Goal: Share content

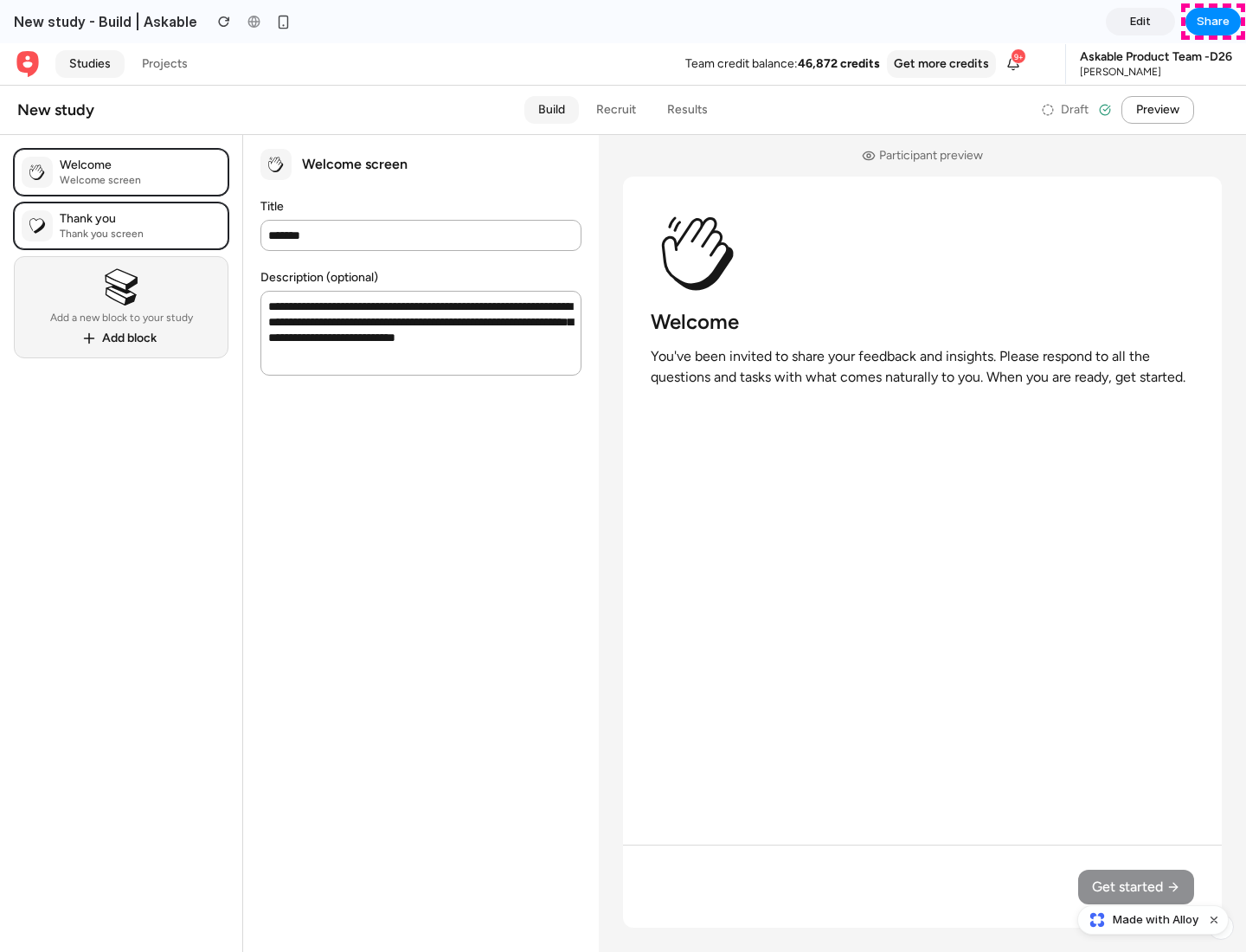
click at [1213, 22] on span "Share" at bounding box center [1212, 21] width 33 height 17
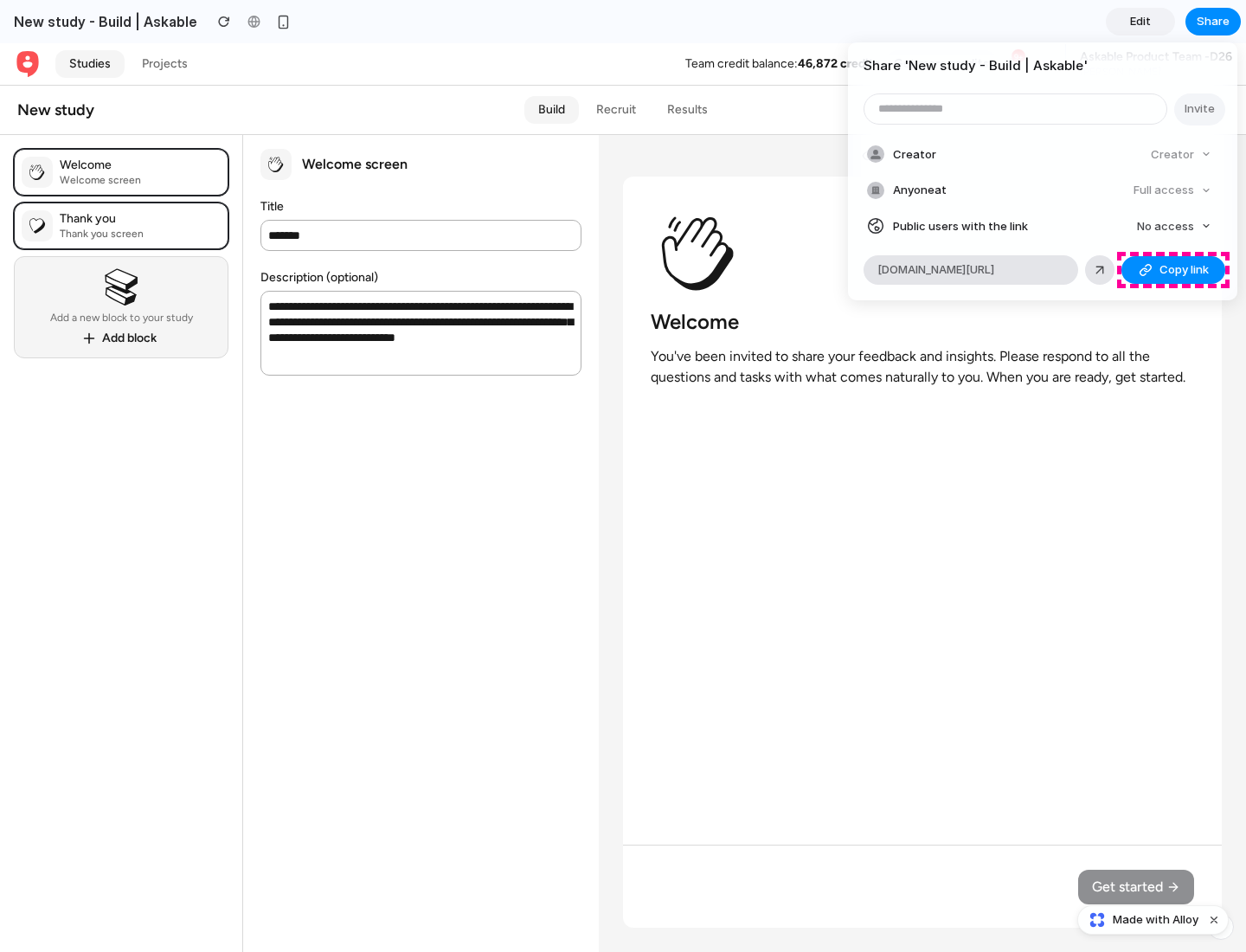
click at [1173, 270] on span "Copy link" at bounding box center [1183, 269] width 49 height 17
click at [1154, 919] on div "Share ' New study - Build | Askable ' Invite Creator Creator Anyone at Full acc…" at bounding box center [623, 476] width 1246 height 952
